Goal: Book appointment/travel/reservation

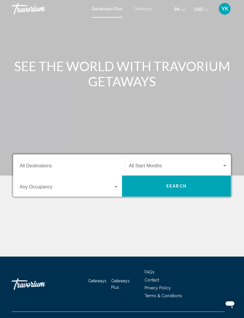
click at [80, 165] on input "Destination All Destinations" at bounding box center [69, 167] width 99 height 5
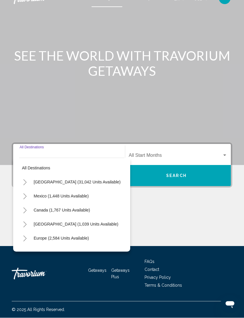
scroll to position [19, 0]
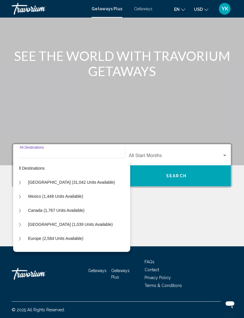
click at [57, 146] on div "Destination All Destinations" at bounding box center [69, 155] width 99 height 18
click at [31, 154] on input "Destination All Destinations" at bounding box center [69, 156] width 99 height 5
click at [103, 146] on div "Destination All Destinations" at bounding box center [69, 155] width 99 height 18
click at [98, 154] on input "Destination All Destinations" at bounding box center [69, 156] width 99 height 5
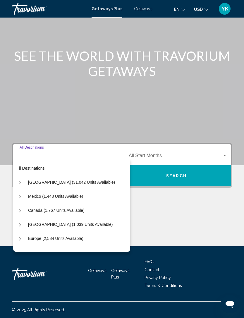
click at [91, 154] on input "Destination All Destinations" at bounding box center [69, 156] width 99 height 5
click at [152, 99] on div "Main content" at bounding box center [122, 78] width 244 height 176
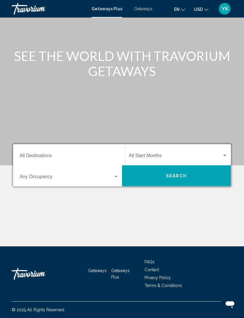
click at [50, 154] on input "Destination All Destinations" at bounding box center [69, 156] width 99 height 5
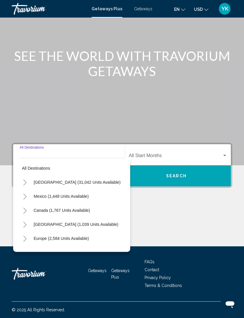
click at [54, 154] on input "Destination All Destinations" at bounding box center [69, 156] width 99 height 5
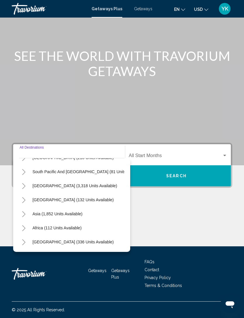
scroll to position [95, 1]
click at [25, 212] on icon "Toggle Asia (1,852 units available)" at bounding box center [24, 215] width 4 height 6
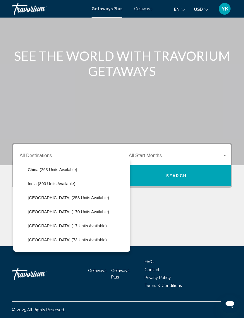
scroll to position [181, 0]
click at [73, 196] on span "[GEOGRAPHIC_DATA] (258 units available)" at bounding box center [68, 198] width 81 height 5
type input "**********"
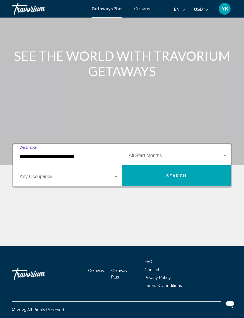
click at [173, 154] on span "Search widget" at bounding box center [175, 156] width 93 height 5
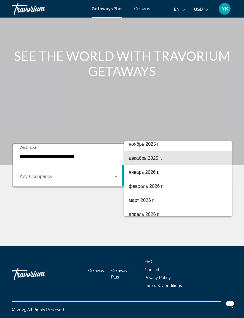
scroll to position [51, 0]
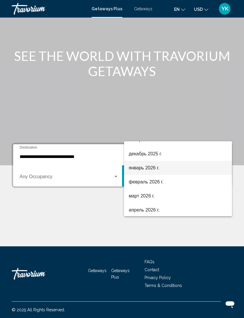
click at [166, 169] on span "январь 2026 г." at bounding box center [178, 168] width 99 height 14
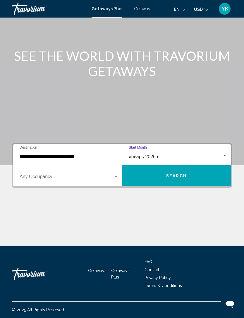
click at [98, 176] on span "Search widget" at bounding box center [67, 178] width 94 height 5
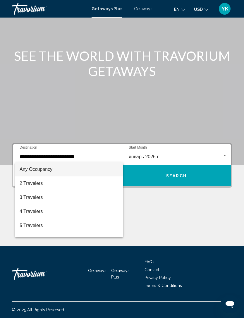
click at [171, 102] on div at bounding box center [122, 159] width 244 height 318
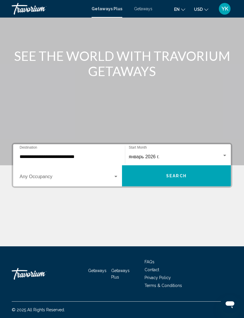
click at [174, 174] on span "Search" at bounding box center [176, 176] width 21 height 5
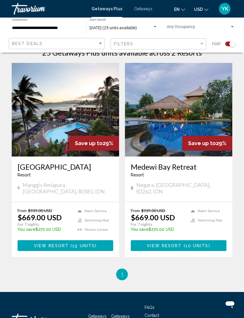
scroll to position [160, 0]
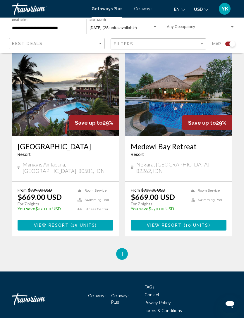
click at [212, 124] on span "Save up to" at bounding box center [202, 123] width 28 height 6
click at [208, 97] on img "Main content" at bounding box center [179, 89] width 108 height 94
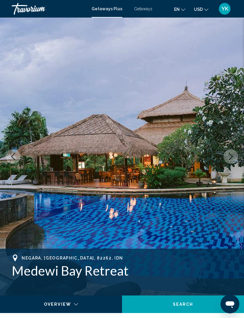
click at [231, 160] on icon "Next image" at bounding box center [231, 156] width 7 height 7
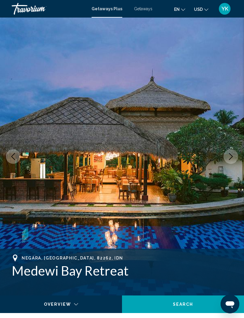
click at [231, 161] on button "Next image" at bounding box center [231, 156] width 15 height 15
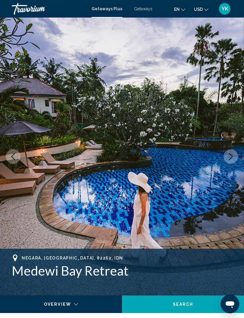
click at [231, 157] on icon "Next image" at bounding box center [231, 156] width 7 height 7
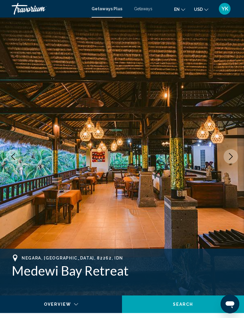
click at [235, 155] on button "Next image" at bounding box center [231, 156] width 15 height 15
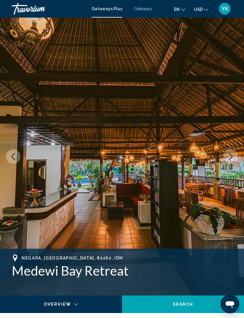
click at [235, 154] on button "Next image" at bounding box center [231, 156] width 15 height 15
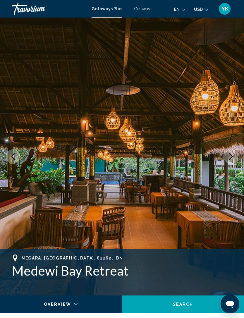
click at [231, 156] on icon "Next image" at bounding box center [231, 156] width 7 height 7
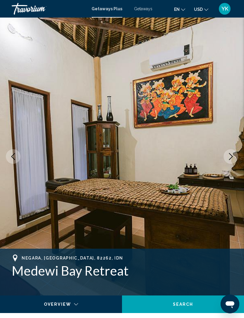
click at [231, 158] on icon "Next image" at bounding box center [231, 156] width 7 height 7
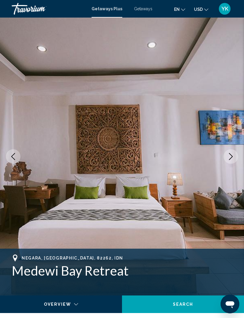
click at [230, 155] on icon "Next image" at bounding box center [231, 156] width 7 height 7
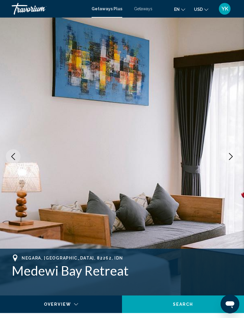
click at [234, 154] on icon "Next image" at bounding box center [231, 156] width 7 height 7
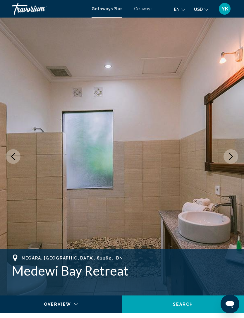
click at [233, 160] on button "Next image" at bounding box center [231, 156] width 15 height 15
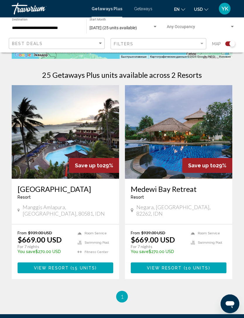
scroll to position [117, 0]
click at [101, 162] on div "Save up to 29%" at bounding box center [94, 165] width 50 height 15
click at [74, 128] on img "Main content" at bounding box center [66, 132] width 108 height 94
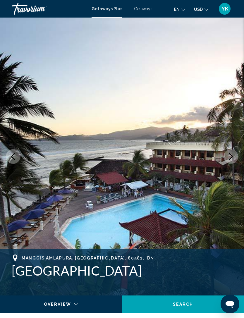
click at [229, 159] on icon "Next image" at bounding box center [231, 156] width 7 height 7
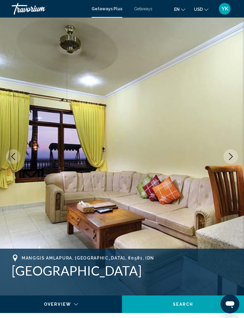
click at [230, 158] on icon "Next image" at bounding box center [231, 156] width 7 height 7
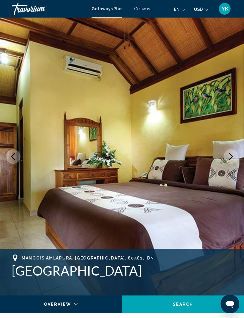
click at [230, 157] on icon "Next image" at bounding box center [231, 156] width 7 height 7
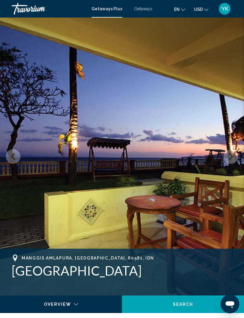
click at [232, 156] on icon "Next image" at bounding box center [231, 156] width 4 height 7
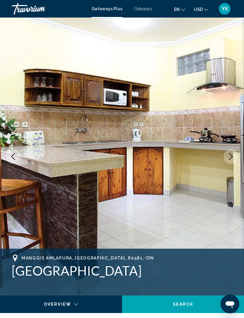
click at [234, 163] on button "Next image" at bounding box center [231, 156] width 15 height 15
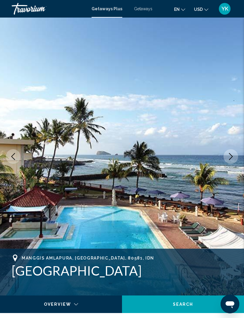
click at [231, 157] on icon "Next image" at bounding box center [231, 156] width 7 height 7
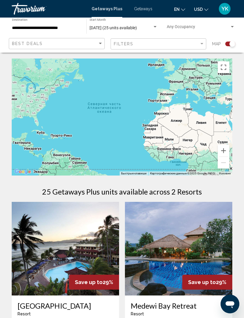
click at [189, 232] on img "Main content" at bounding box center [179, 249] width 108 height 94
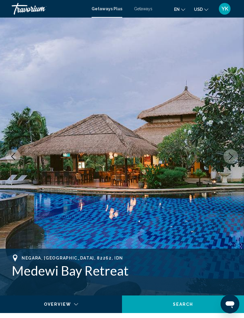
click at [230, 156] on icon "Next image" at bounding box center [231, 156] width 7 height 7
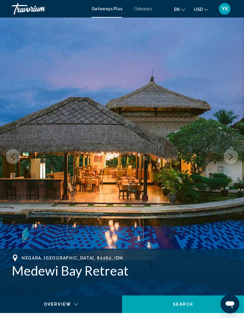
click at [230, 158] on icon "Next image" at bounding box center [231, 156] width 7 height 7
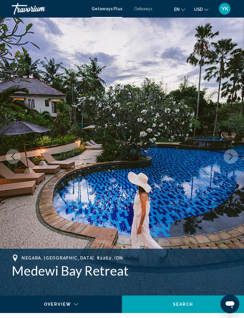
click at [232, 156] on icon "Next image" at bounding box center [231, 156] width 4 height 7
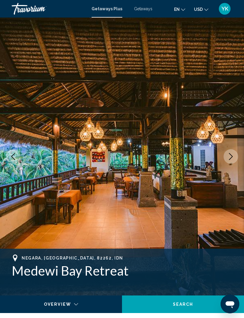
click at [234, 154] on icon "Next image" at bounding box center [231, 156] width 7 height 7
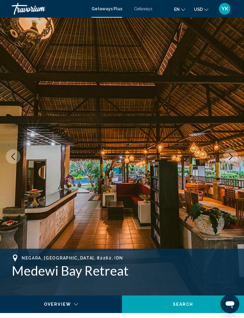
click at [232, 158] on icon "Next image" at bounding box center [231, 156] width 7 height 7
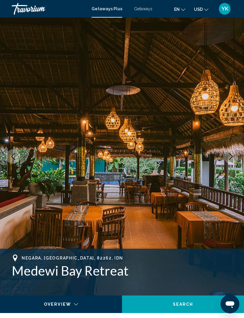
click at [231, 156] on icon "Next image" at bounding box center [231, 156] width 7 height 7
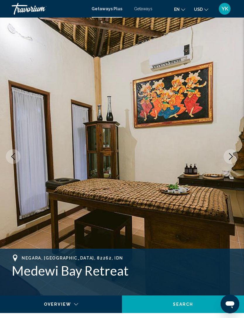
click at [230, 156] on icon "Next image" at bounding box center [231, 156] width 7 height 7
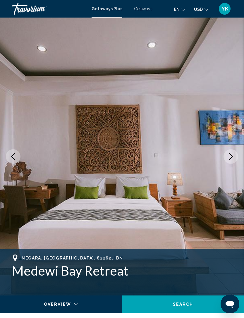
click at [231, 155] on icon "Next image" at bounding box center [231, 156] width 7 height 7
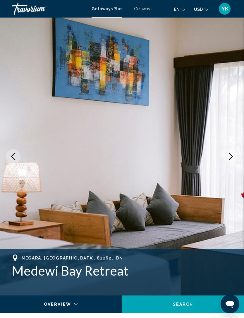
click at [233, 156] on icon "Next image" at bounding box center [231, 156] width 7 height 7
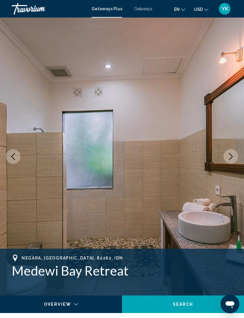
click at [233, 155] on icon "Next image" at bounding box center [231, 156] width 7 height 7
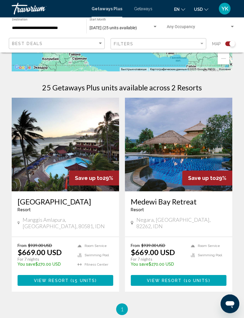
scroll to position [104, 0]
click at [186, 139] on img "Main content" at bounding box center [179, 145] width 108 height 94
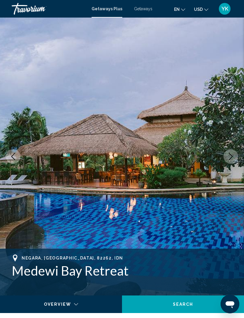
click at [229, 156] on icon "Next image" at bounding box center [231, 156] width 7 height 7
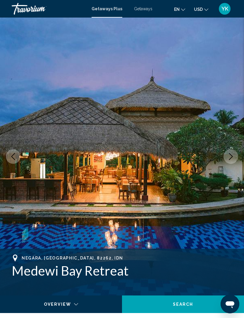
click at [231, 160] on icon "Next image" at bounding box center [231, 156] width 7 height 7
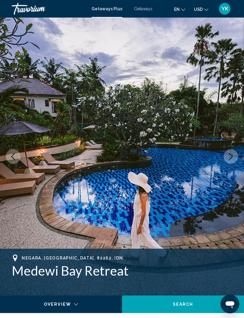
click at [230, 158] on icon "Next image" at bounding box center [231, 156] width 7 height 7
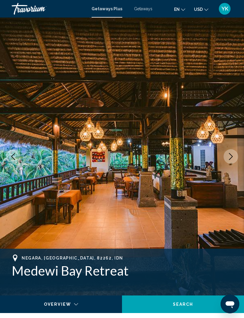
click at [230, 159] on icon "Next image" at bounding box center [231, 156] width 7 height 7
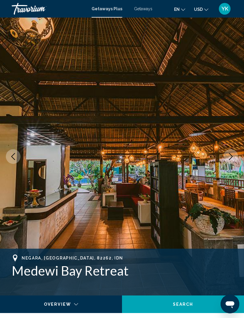
click at [230, 159] on icon "Next image" at bounding box center [231, 156] width 7 height 7
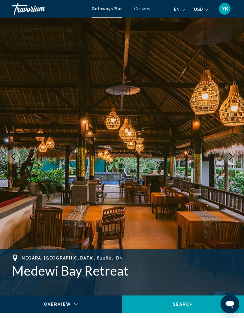
click at [231, 161] on button "Next image" at bounding box center [231, 156] width 15 height 15
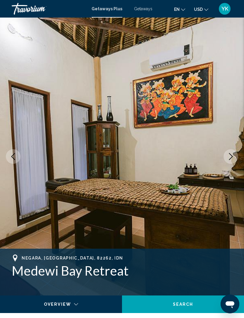
click at [231, 161] on button "Next image" at bounding box center [231, 156] width 15 height 15
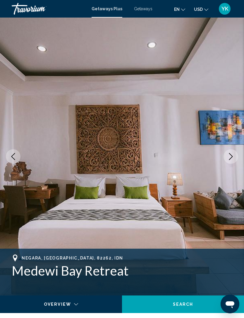
click at [232, 161] on button "Next image" at bounding box center [231, 156] width 15 height 15
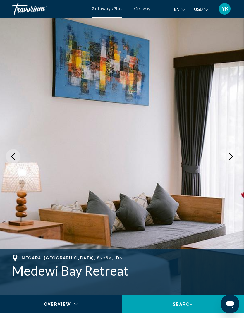
click at [233, 160] on button "Next image" at bounding box center [231, 156] width 15 height 15
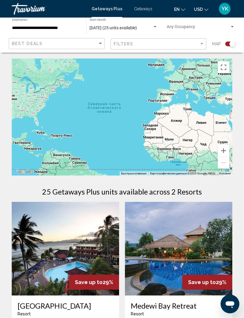
click at [231, 26] on div "Search widget" at bounding box center [232, 27] width 5 height 5
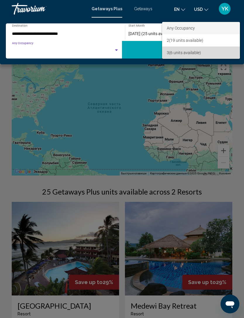
click at [192, 52] on span "3 (6 units available)" at bounding box center [201, 53] width 69 height 12
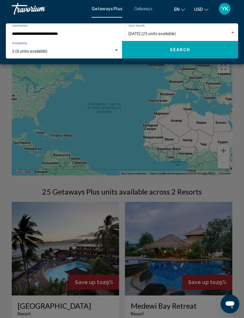
click at [202, 51] on button "Search" at bounding box center [180, 50] width 116 height 18
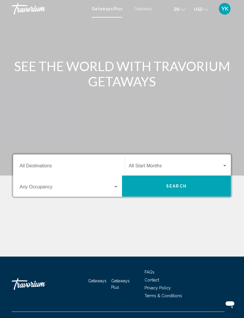
click at [94, 162] on div "Destination All Destinations" at bounding box center [69, 165] width 99 height 18
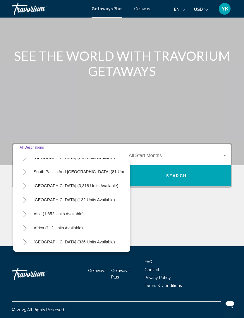
scroll to position [95, 0]
click at [25, 212] on icon "Toggle Asia (1,852 units available)" at bounding box center [24, 215] width 3 height 6
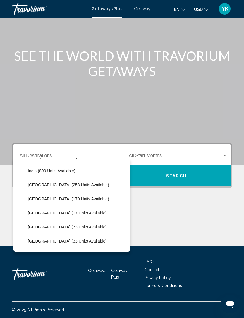
scroll to position [195, 0]
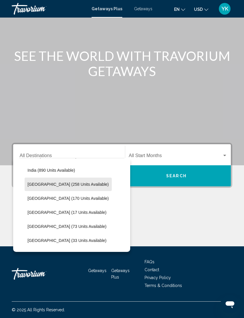
click at [69, 182] on span "[GEOGRAPHIC_DATA] (258 units available)" at bounding box center [68, 184] width 81 height 5
type input "**********"
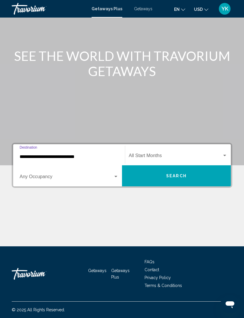
click at [212, 154] on span "Search widget" at bounding box center [175, 156] width 93 height 5
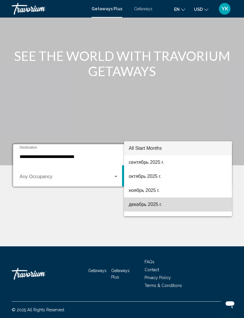
click at [154, 206] on span "декабрь 2025 г." at bounding box center [178, 205] width 99 height 14
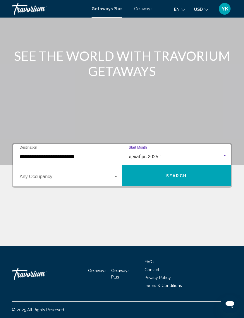
click at [169, 174] on span "Search" at bounding box center [176, 176] width 21 height 5
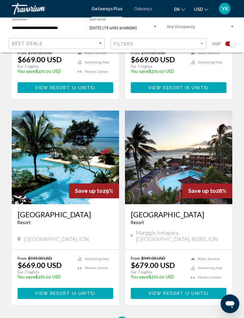
scroll to position [297, 0]
click at [225, 26] on span "Search widget" at bounding box center [198, 28] width 63 height 5
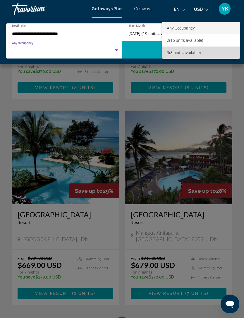
click at [195, 53] on span "3 (3 units available)" at bounding box center [201, 53] width 69 height 12
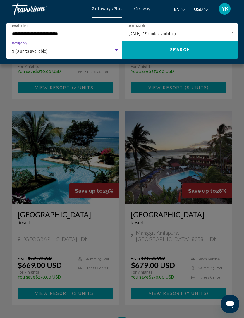
click at [207, 50] on button "Search" at bounding box center [180, 50] width 116 height 18
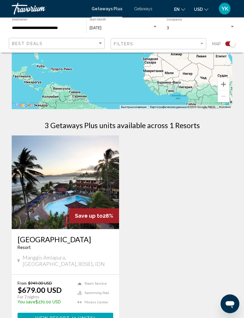
scroll to position [65, 0]
